Goal: Learn about a topic: Learn about a topic

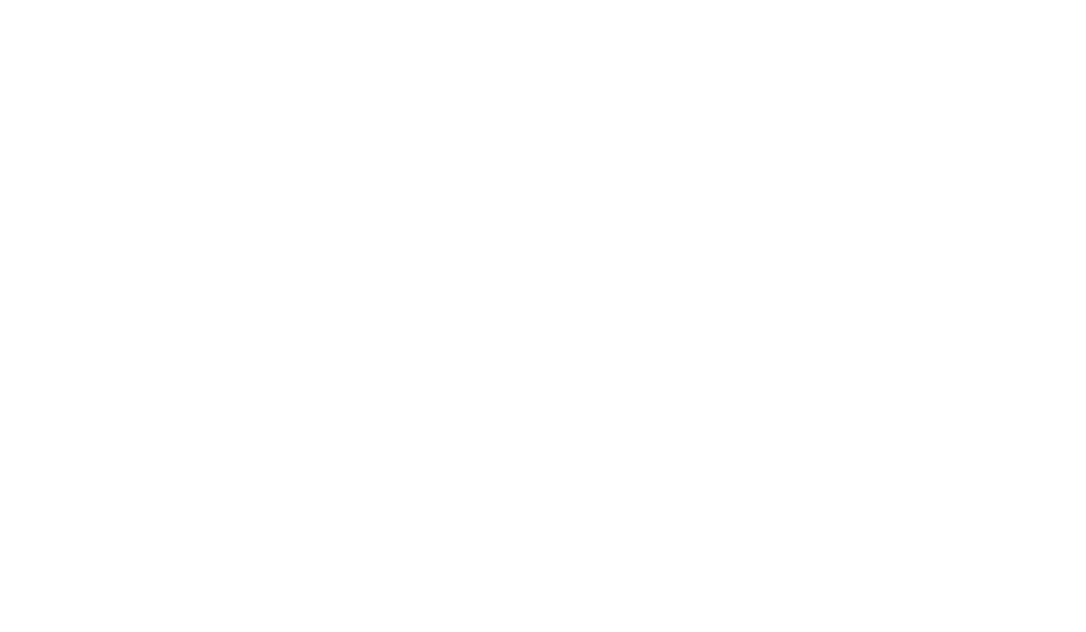
scroll to position [1, 0]
click at [641, 74] on html at bounding box center [543, 37] width 1086 height 74
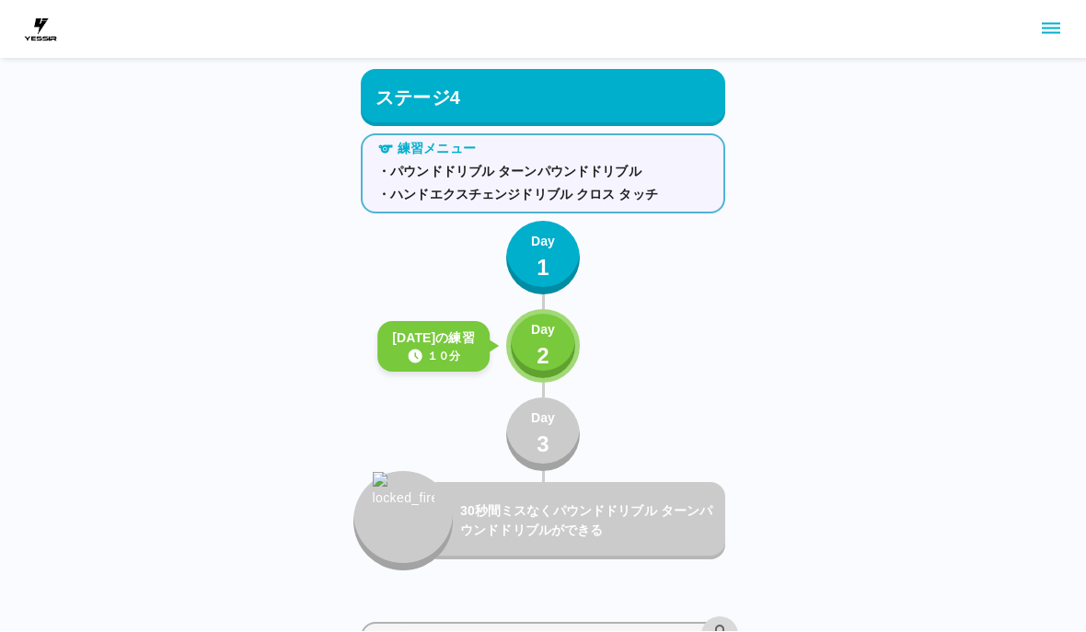
click at [576, 362] on button "Day 2" at bounding box center [543, 347] width 74 height 74
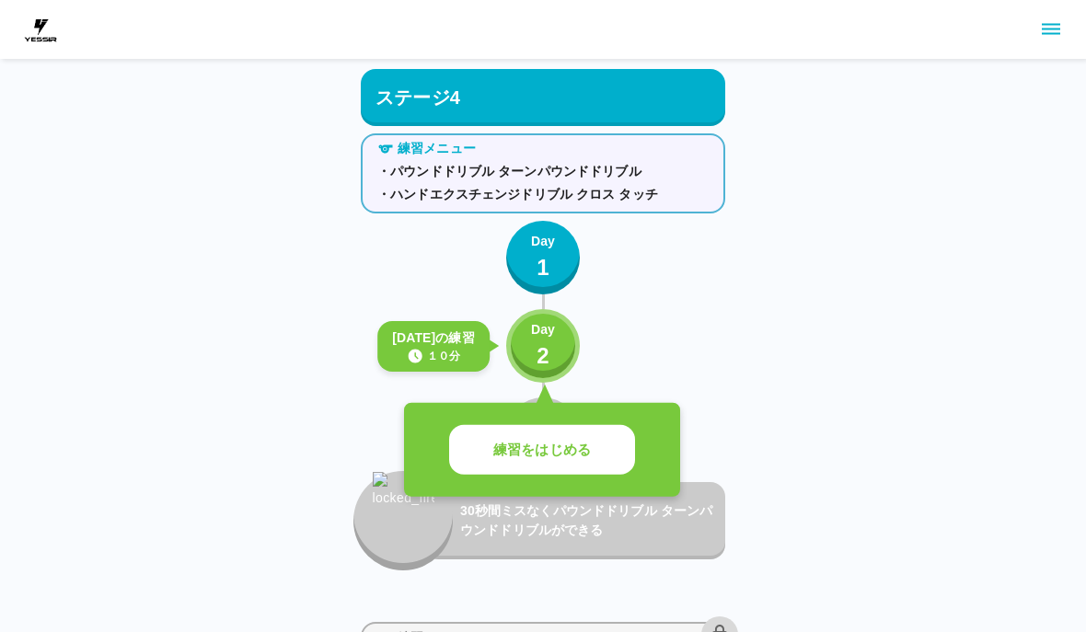
click at [576, 361] on button "Day 2" at bounding box center [543, 346] width 74 height 74
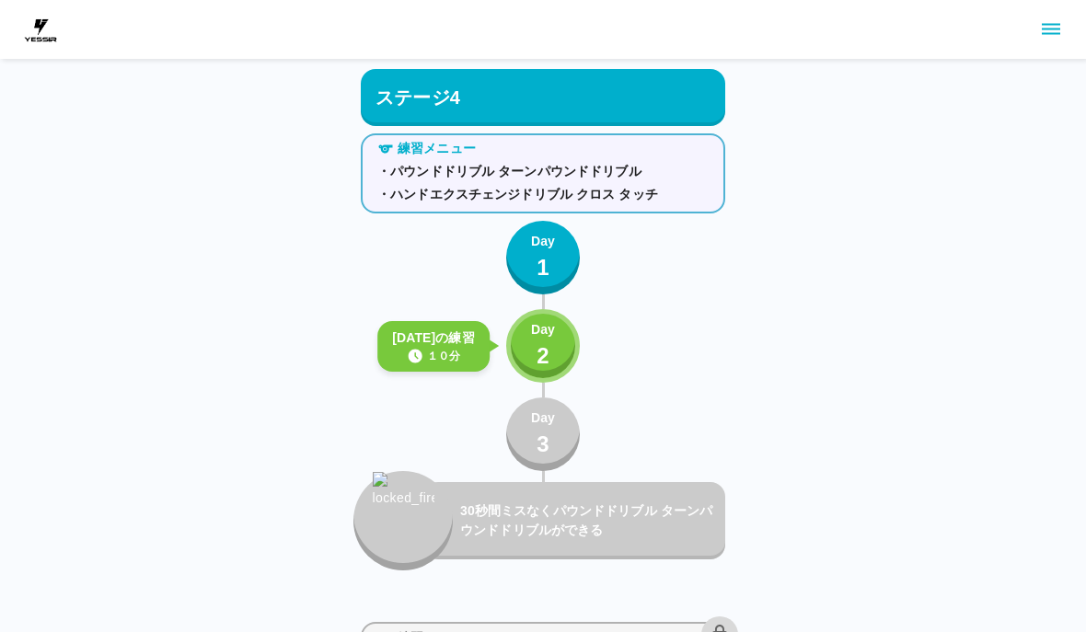
click at [576, 447] on button "Day 3" at bounding box center [543, 435] width 74 height 74
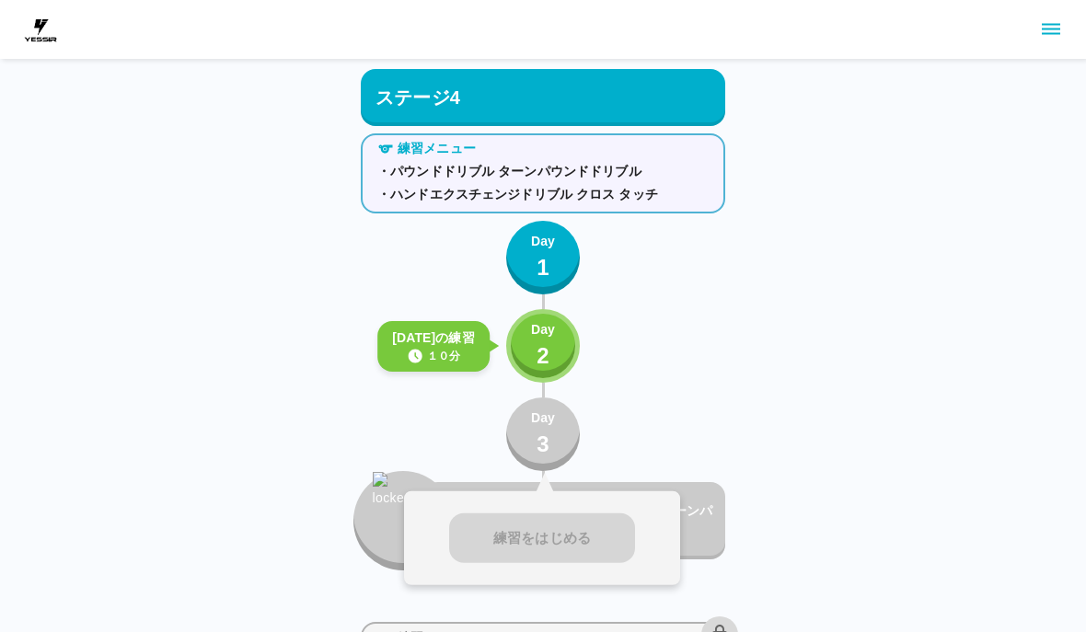
click at [563, 335] on button "Day 2" at bounding box center [543, 346] width 74 height 74
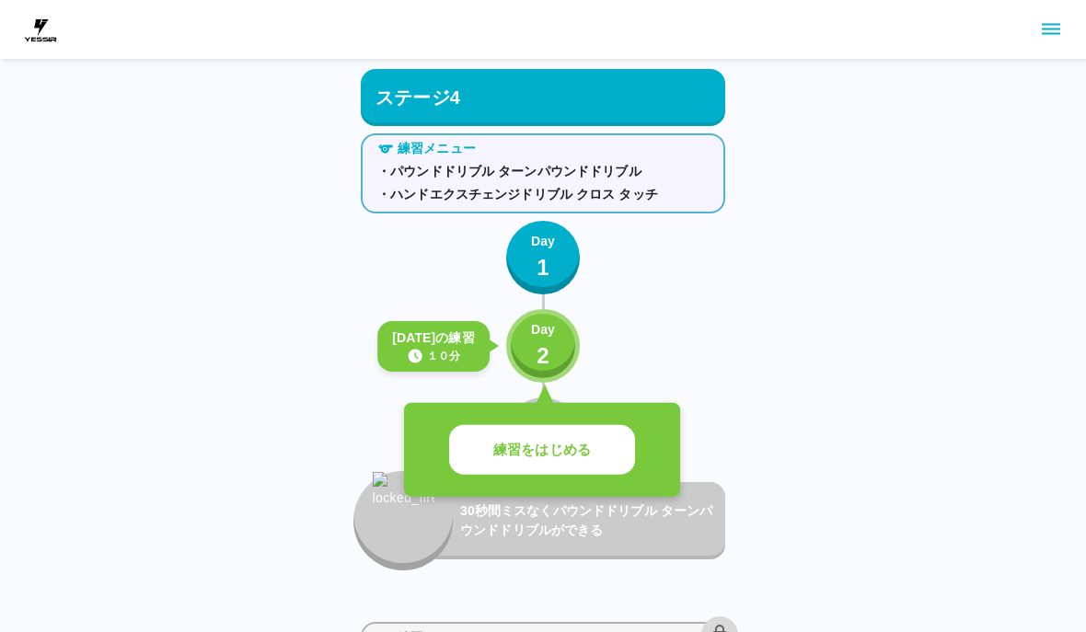
click at [563, 329] on button "Day 2" at bounding box center [543, 346] width 74 height 74
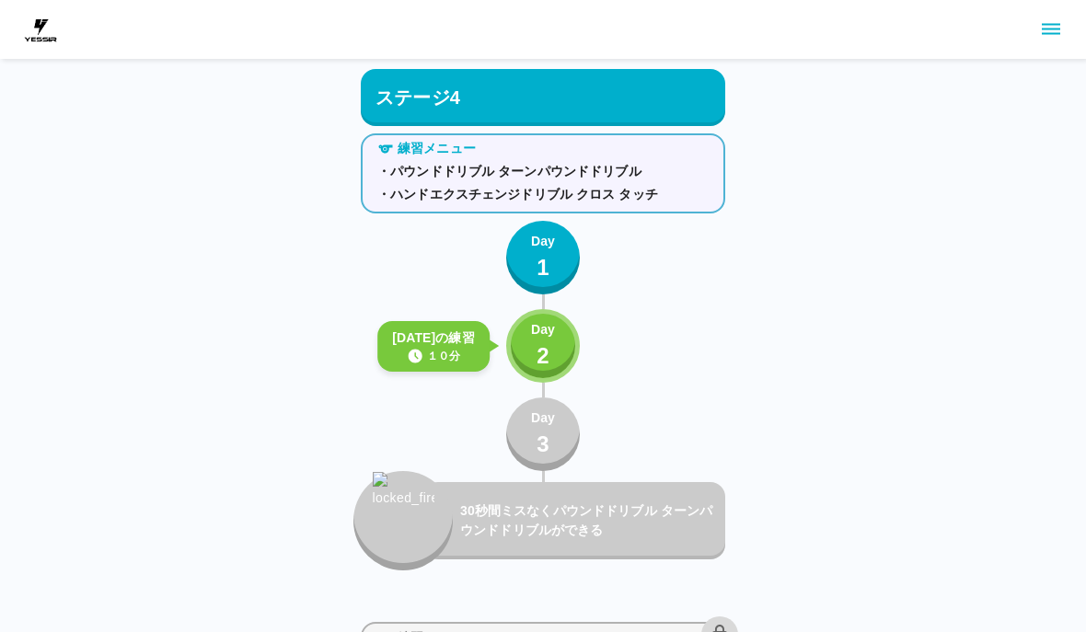
click at [562, 354] on button "Day 2" at bounding box center [543, 346] width 74 height 74
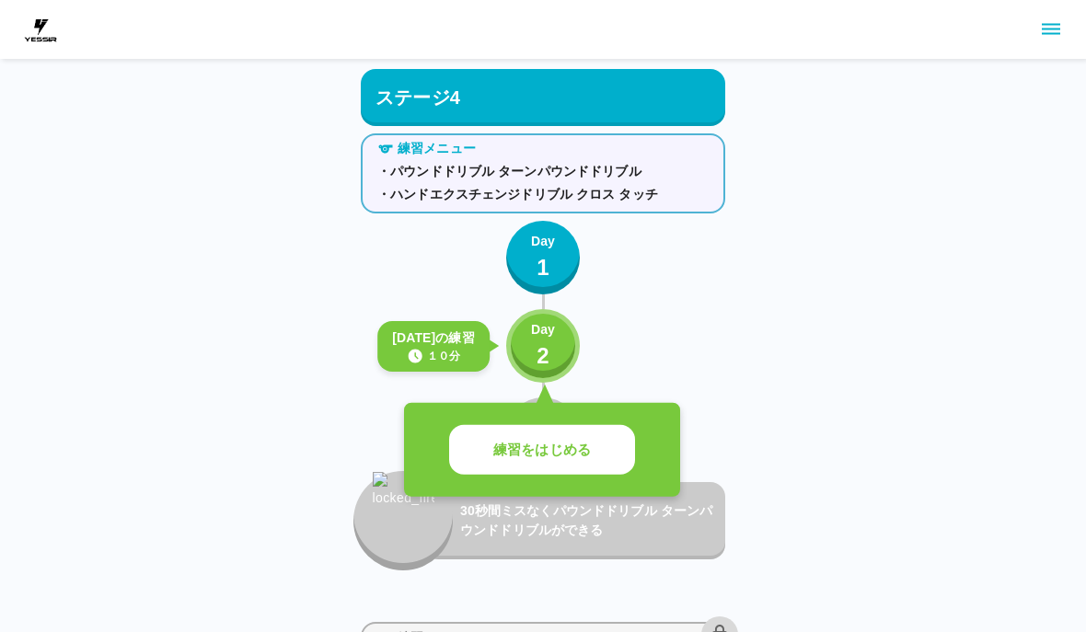
click at [540, 474] on button "練習をはじめる" at bounding box center [542, 450] width 186 height 51
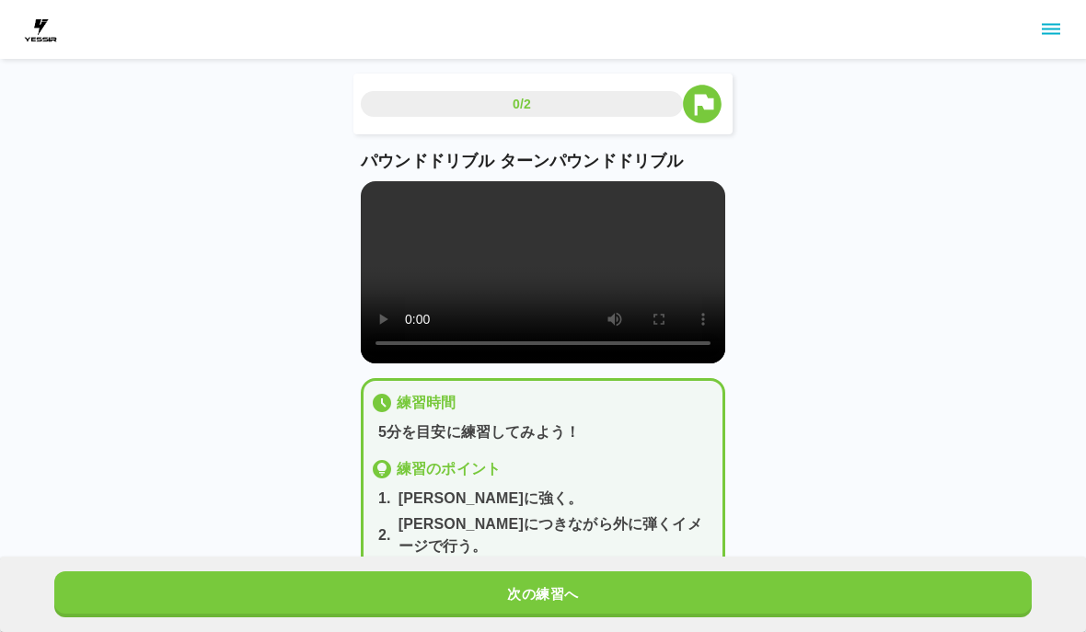
click at [555, 463] on div "練習のポイント" at bounding box center [543, 469] width 344 height 22
click at [554, 462] on div "練習のポイント" at bounding box center [543, 469] width 344 height 22
click at [554, 469] on div "練習時間 5分を目安に練習してみよう！ 練習のポイント 1 . [PERSON_NAME]に強く。 2 . [PERSON_NAME]につきながら外に弾くイメ…" at bounding box center [543, 511] width 344 height 239
click at [562, 581] on button "次の練習へ" at bounding box center [543, 595] width 978 height 46
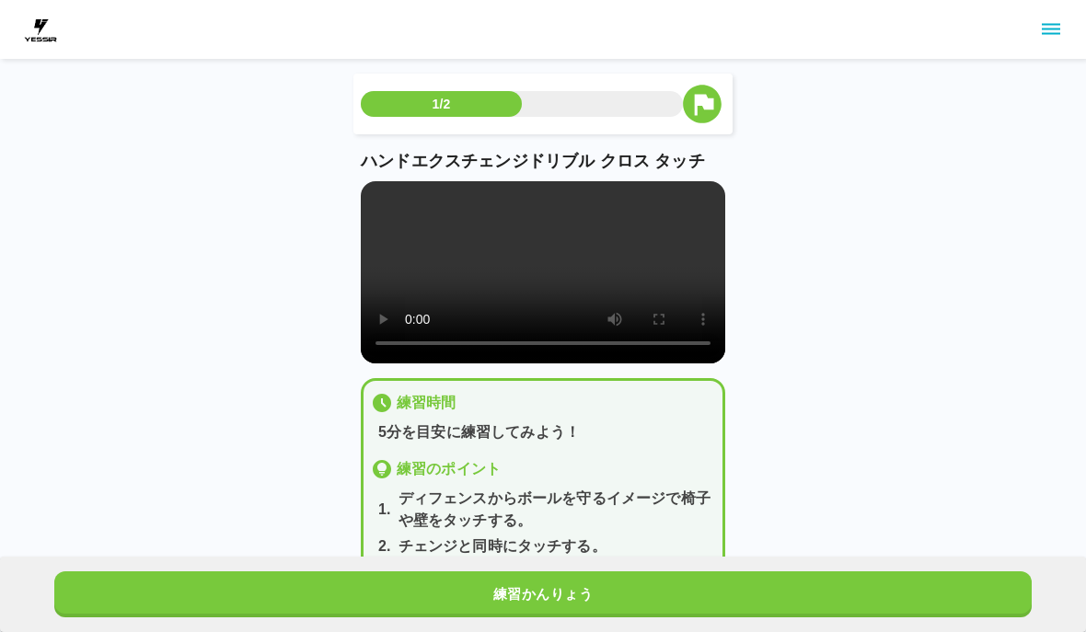
click at [558, 577] on button "練習かんりょう" at bounding box center [543, 595] width 978 height 46
click at [558, 576] on button "練習かんりょう" at bounding box center [543, 595] width 978 height 46
click at [558, 579] on button "次の練習へ" at bounding box center [543, 595] width 978 height 46
click at [558, 578] on button "次の練習へ" at bounding box center [543, 595] width 978 height 46
click at [560, 572] on button "次の練習へ" at bounding box center [543, 595] width 978 height 46
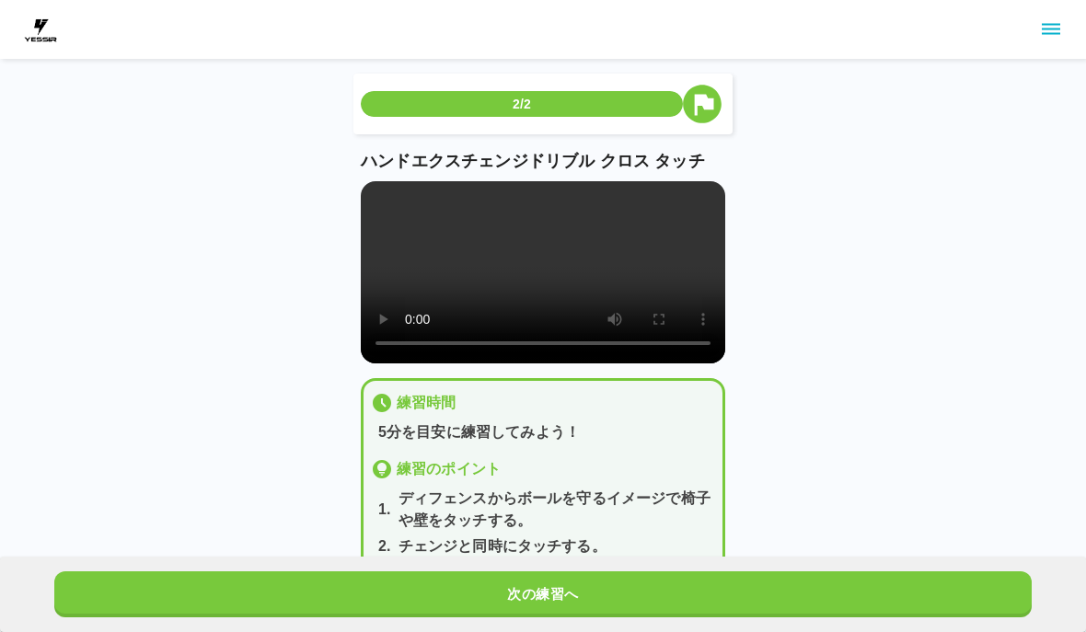
click at [560, 571] on div "次の練習へ" at bounding box center [543, 594] width 1086 height 75
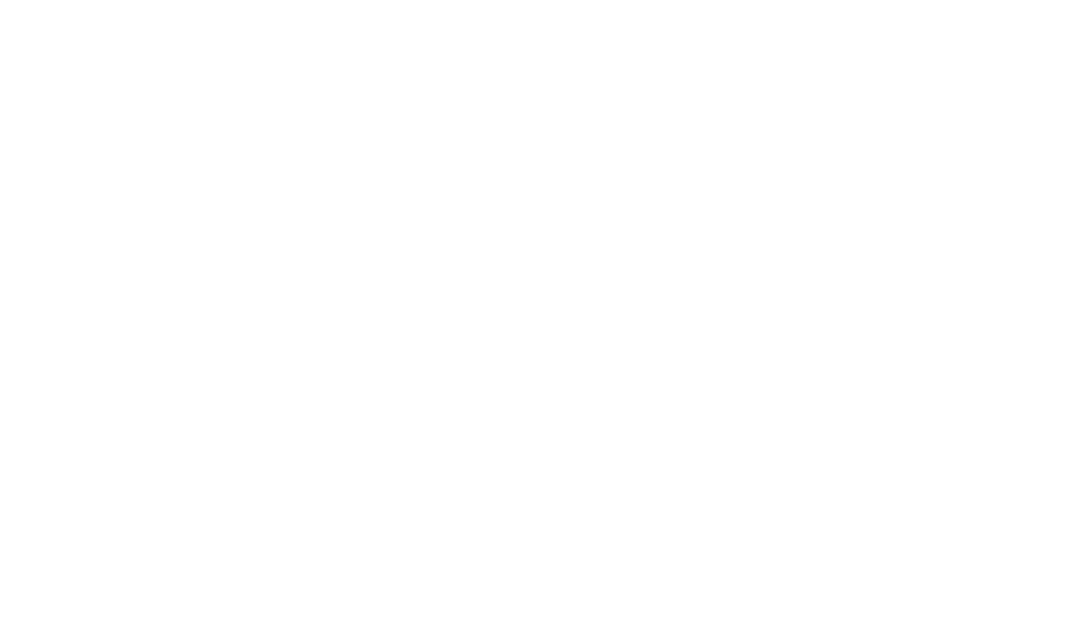
click at [565, 7] on html at bounding box center [543, 3] width 1086 height 7
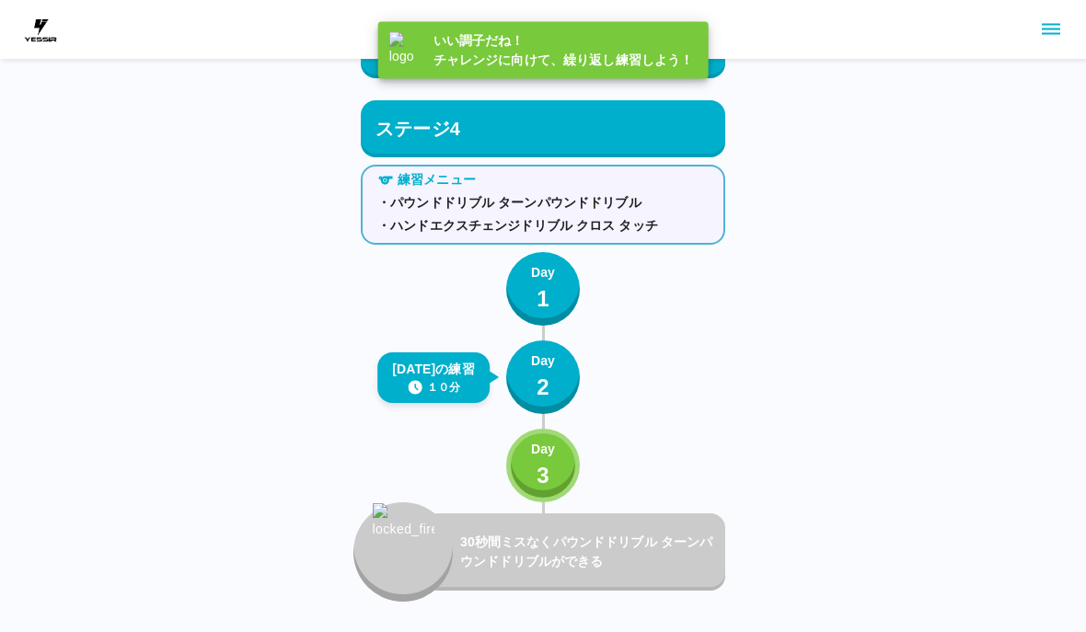
scroll to position [4540, 0]
